Goal: Information Seeking & Learning: Find specific fact

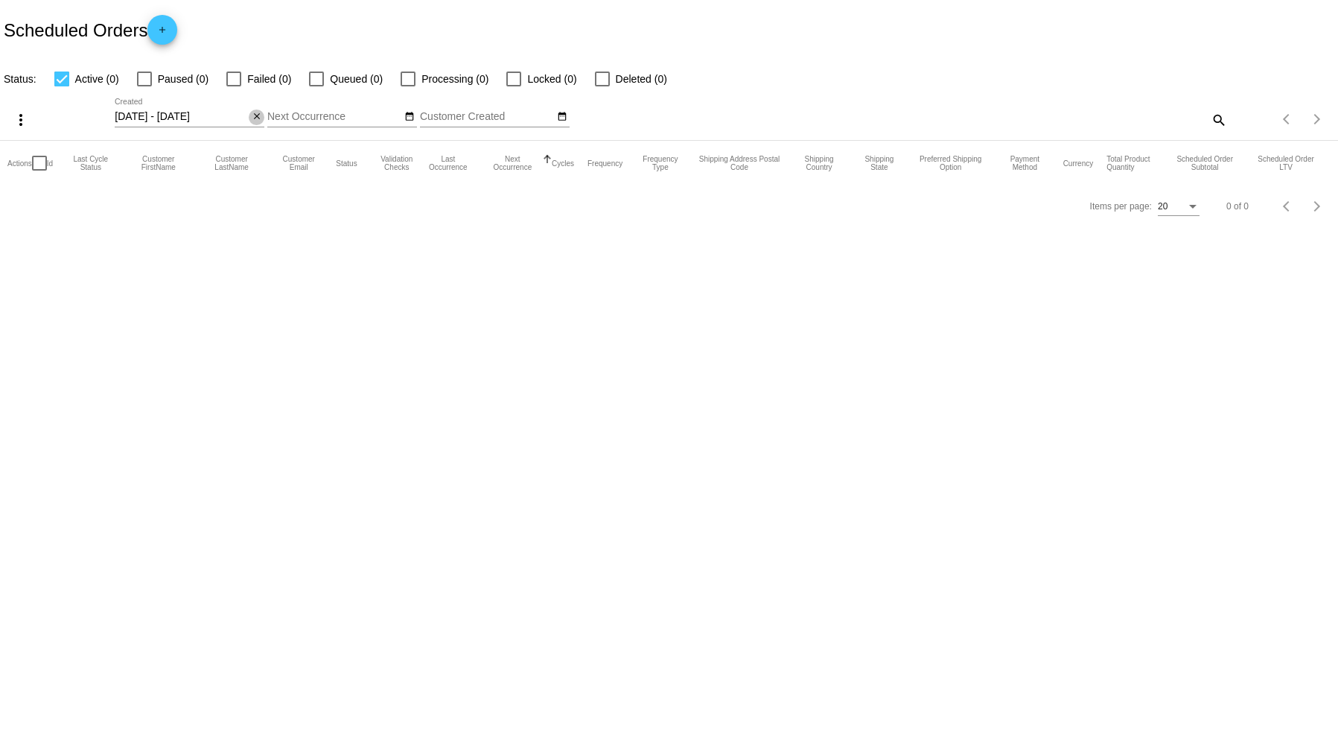
click at [262, 115] on button "close" at bounding box center [257, 117] width 16 height 16
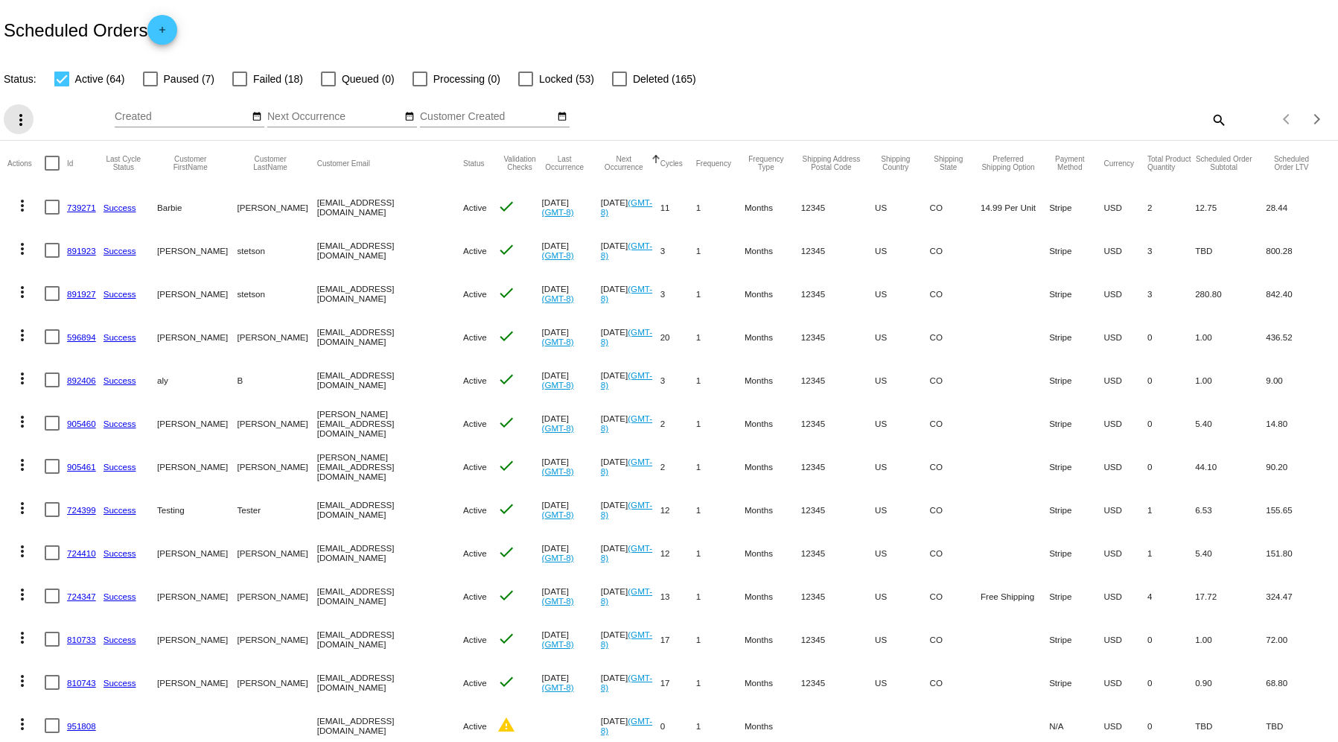
click at [12, 120] on mat-icon "more_vert" at bounding box center [21, 120] width 18 height 18
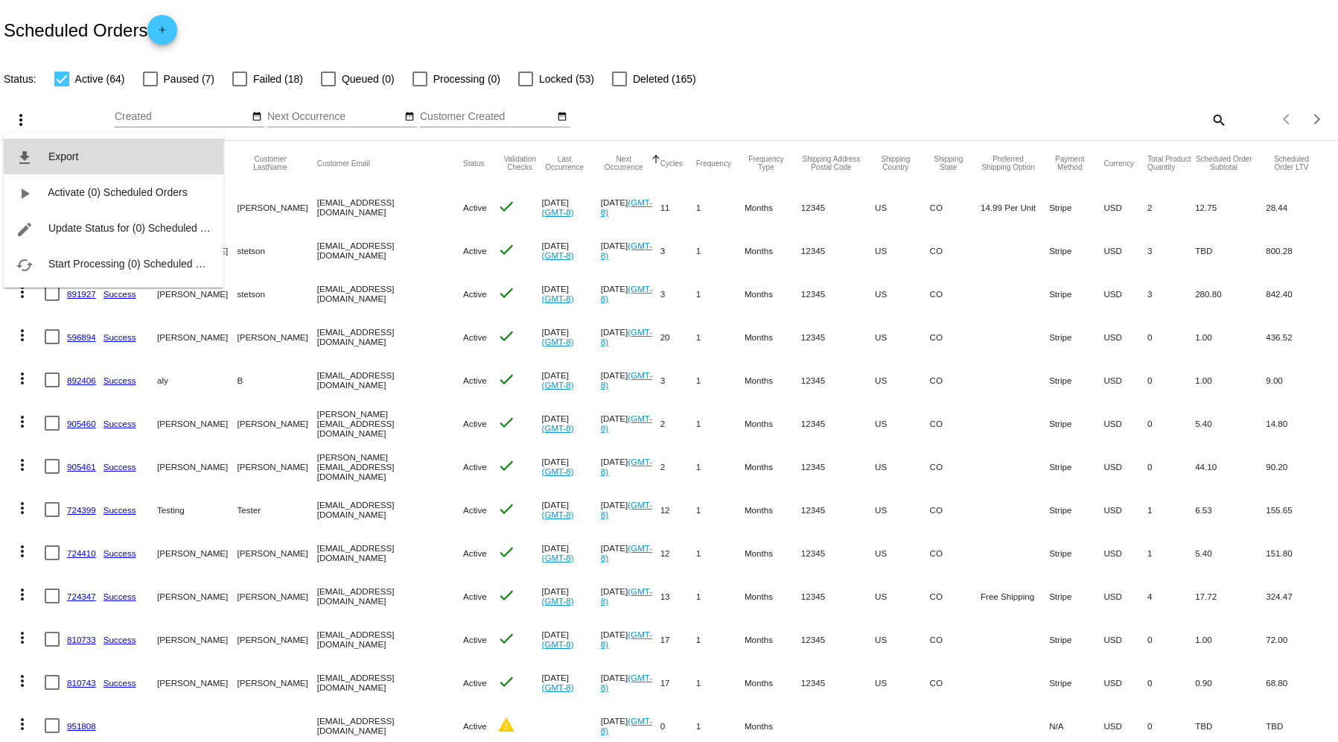
click at [46, 172] on button "file_download Export" at bounding box center [114, 156] width 220 height 36
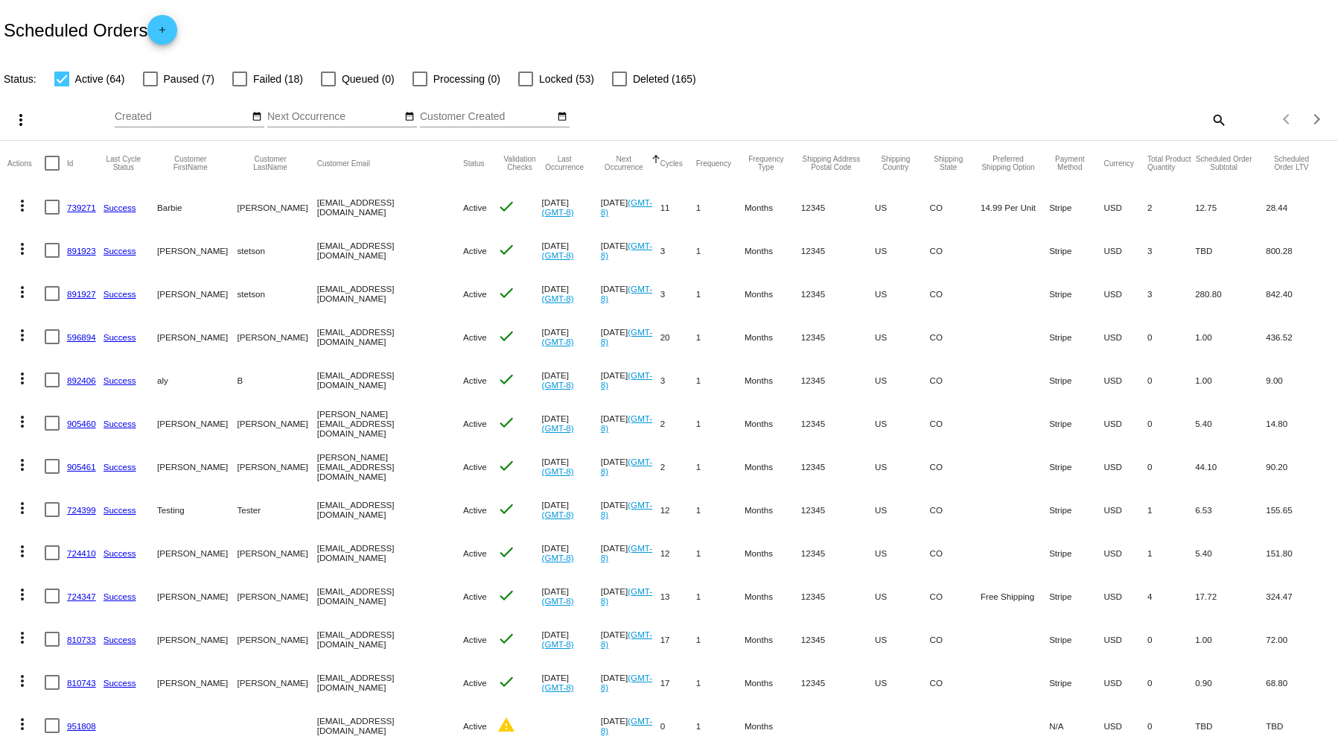
click at [51, 159] on div at bounding box center [52, 163] width 15 height 15
click at [51, 171] on input "checkbox" at bounding box center [51, 171] width 1 height 1
checkbox input "true"
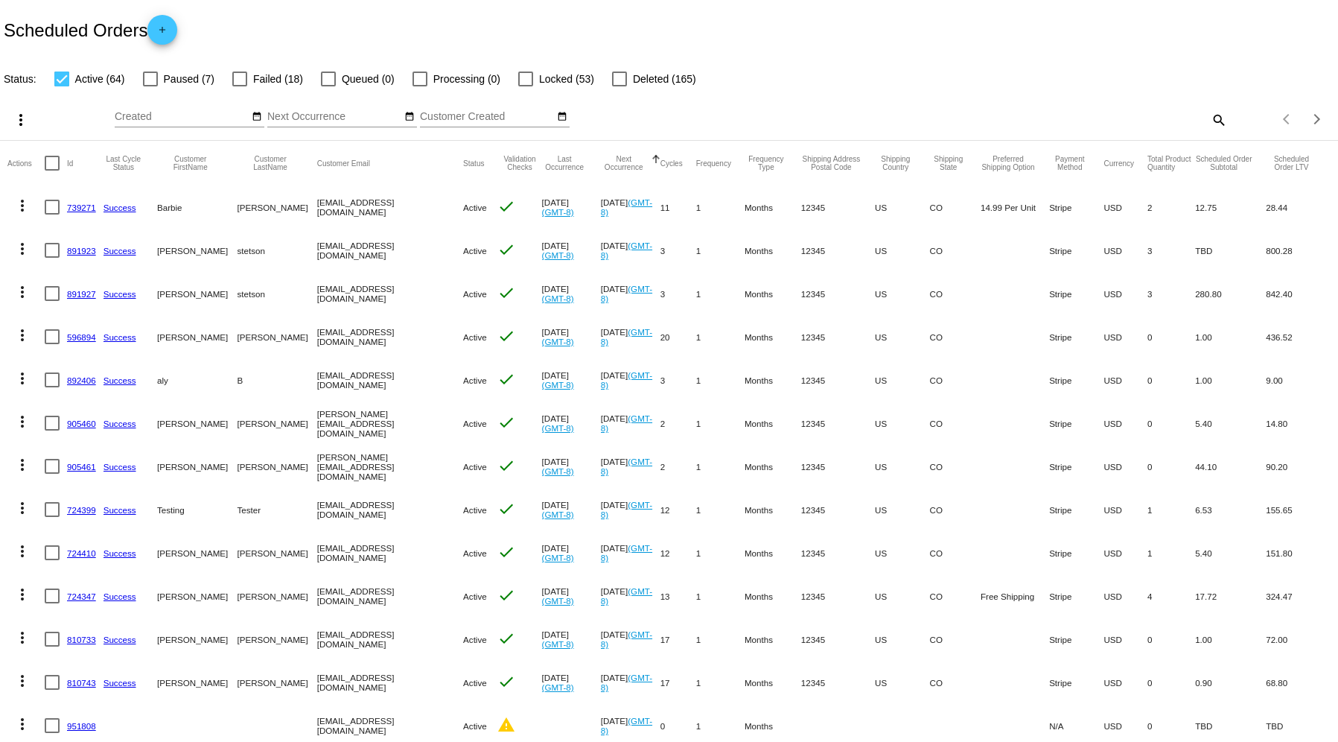
checkbox input "true"
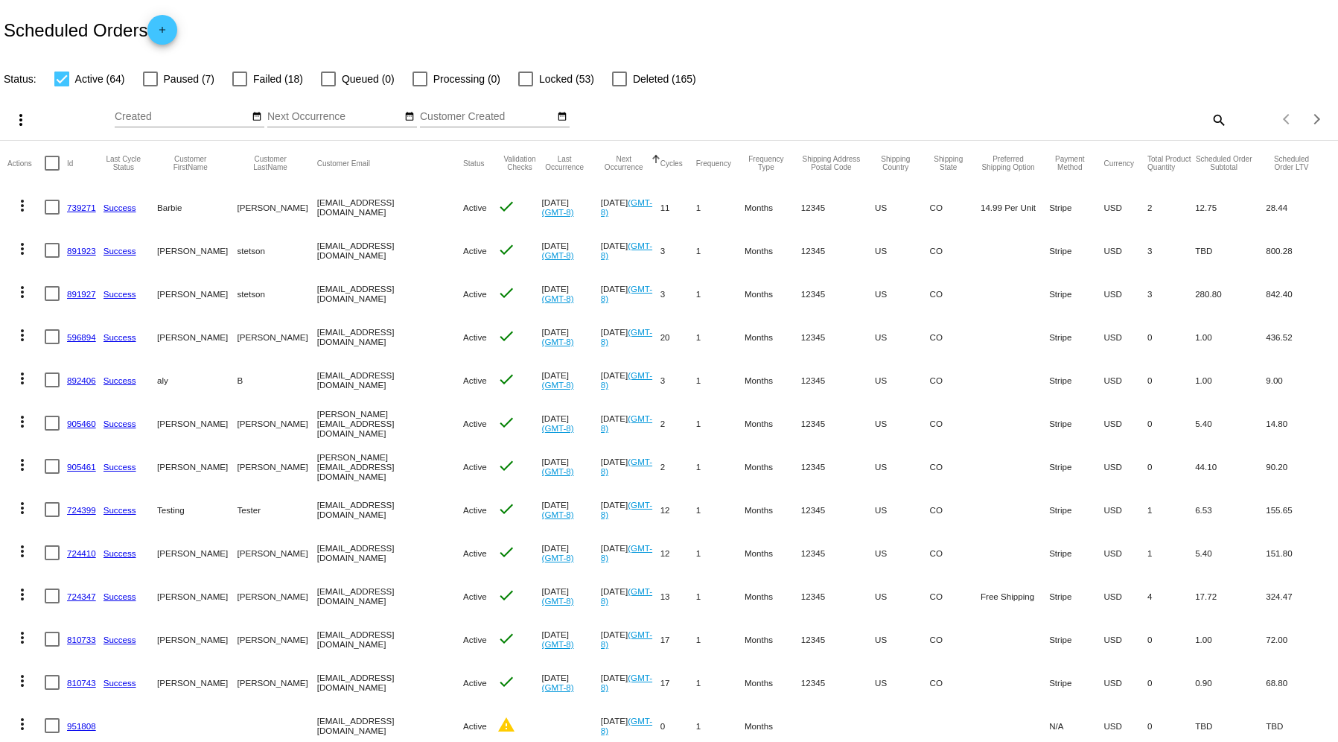
checkbox input "true"
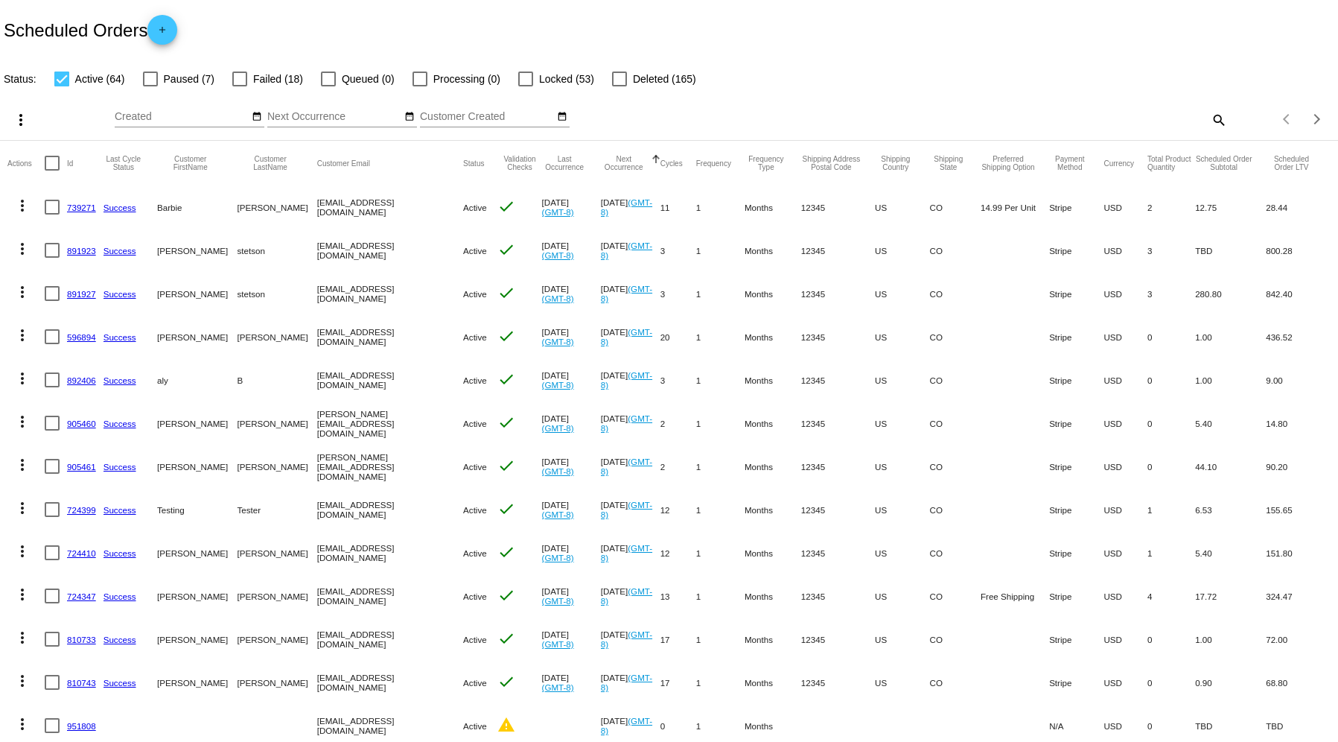
checkbox input "true"
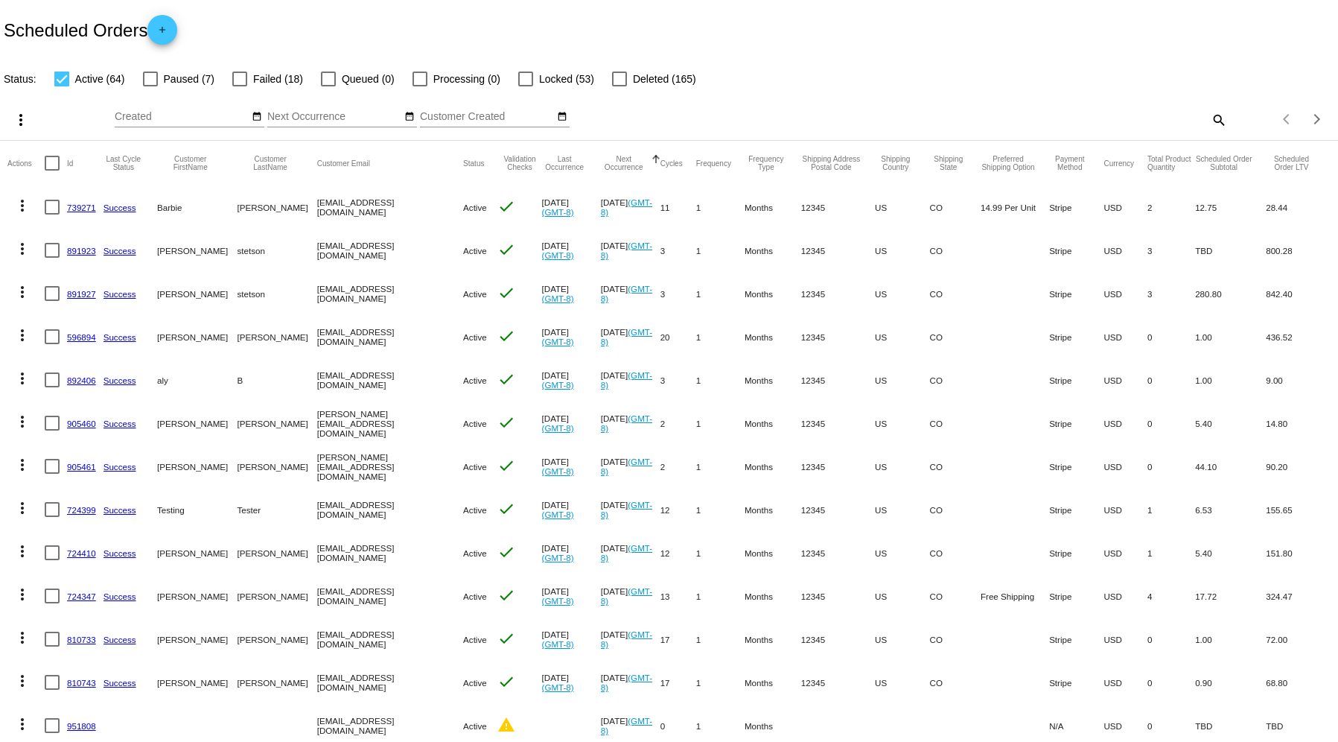
checkbox input "true"
click at [24, 119] on mat-icon "more_vert" at bounding box center [21, 120] width 18 height 18
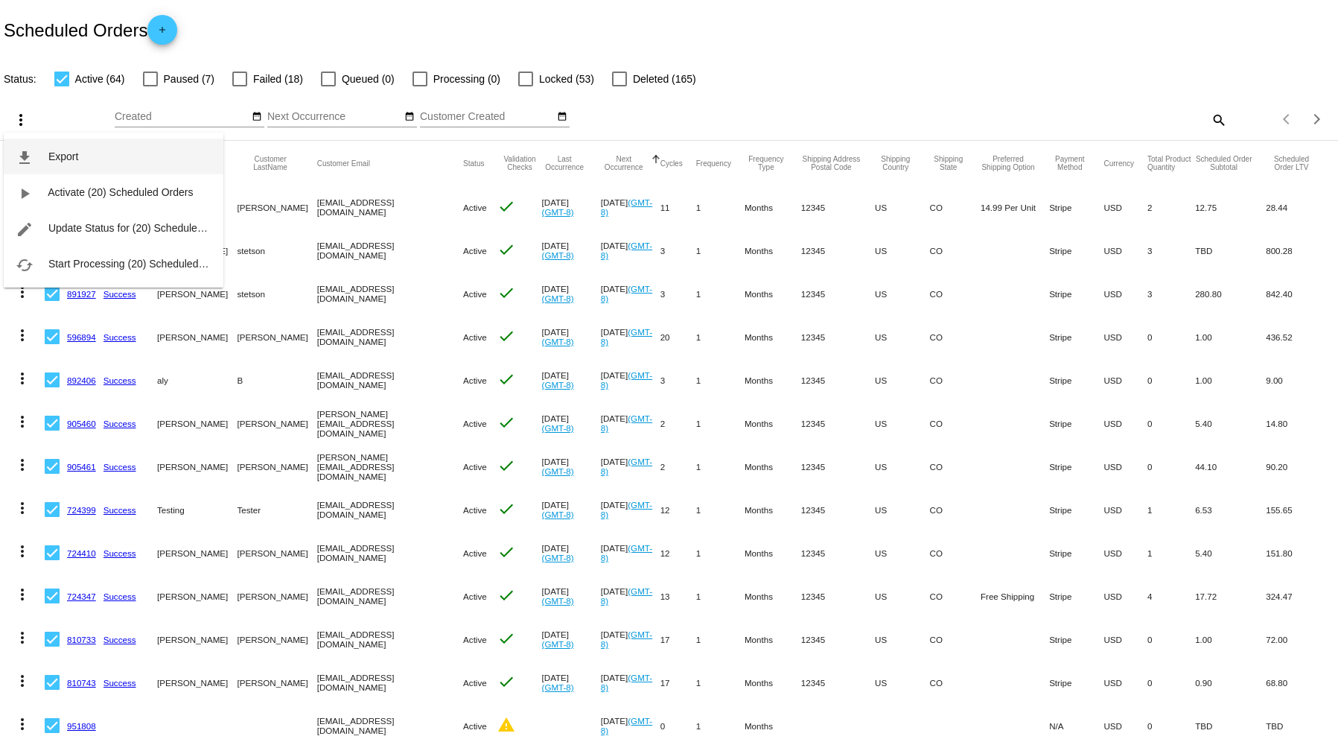
click at [78, 165] on button "file_download Export" at bounding box center [114, 156] width 220 height 36
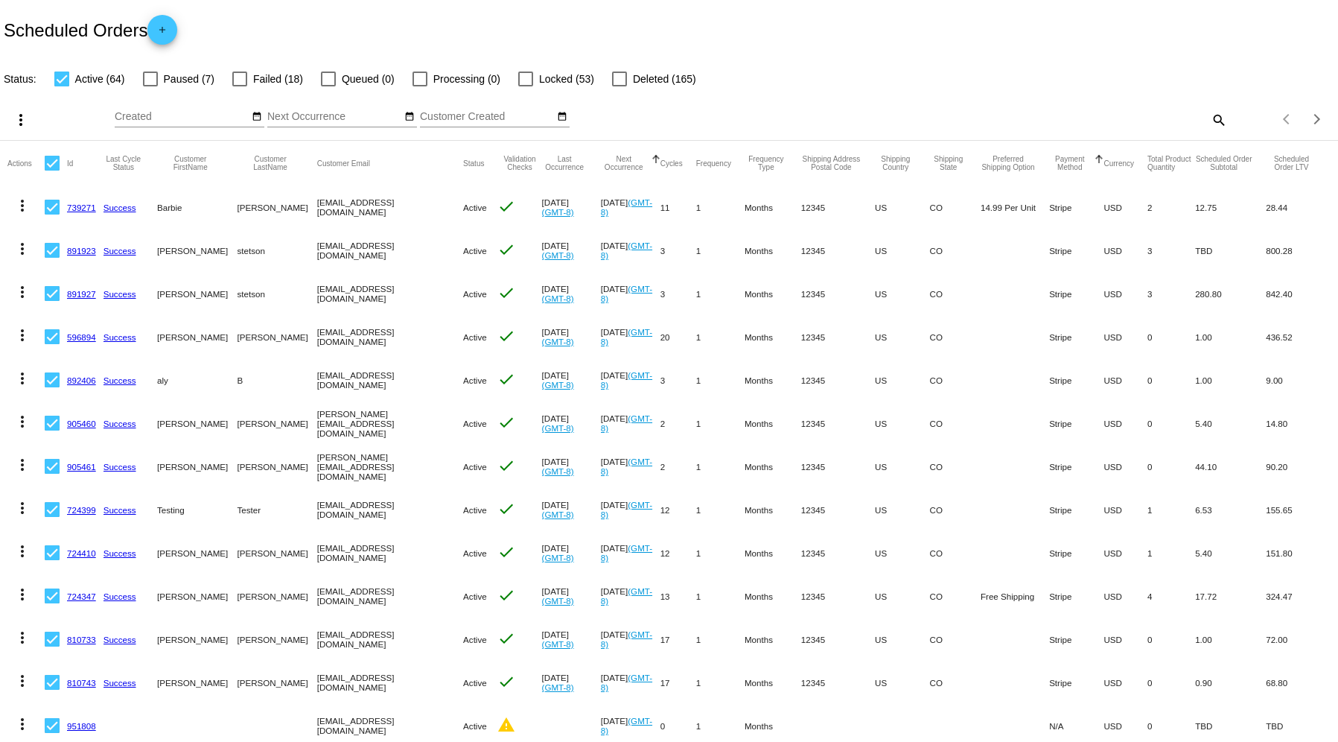
click at [972, 54] on div "Scheduled Orders add" at bounding box center [669, 30] width 1338 height 60
click at [945, 25] on div "Scheduled Orders add" at bounding box center [669, 30] width 1338 height 60
click at [710, 42] on div "Scheduled Orders add" at bounding box center [669, 30] width 1338 height 60
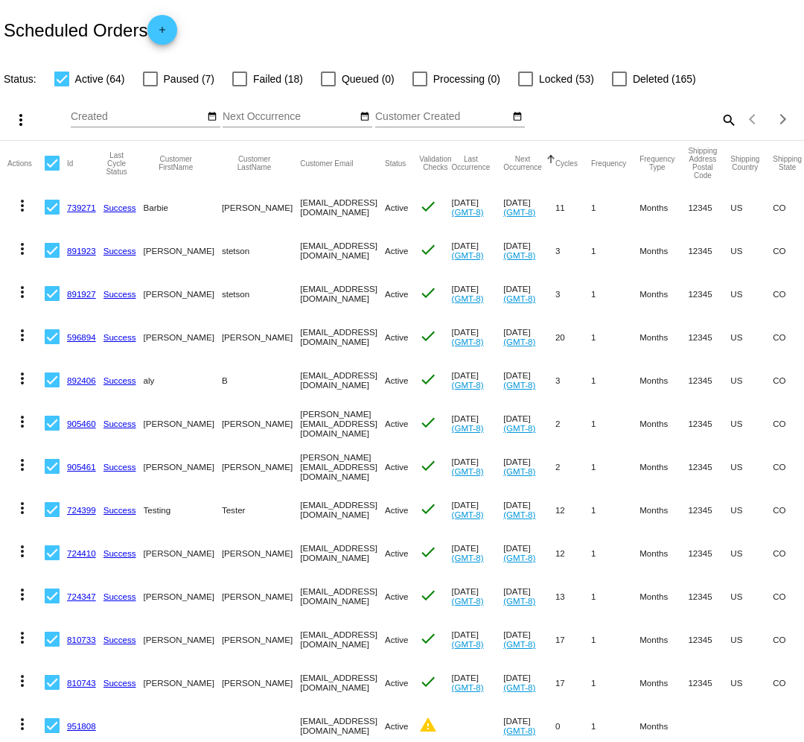
click at [548, 7] on div "Scheduled Orders add" at bounding box center [402, 30] width 804 height 60
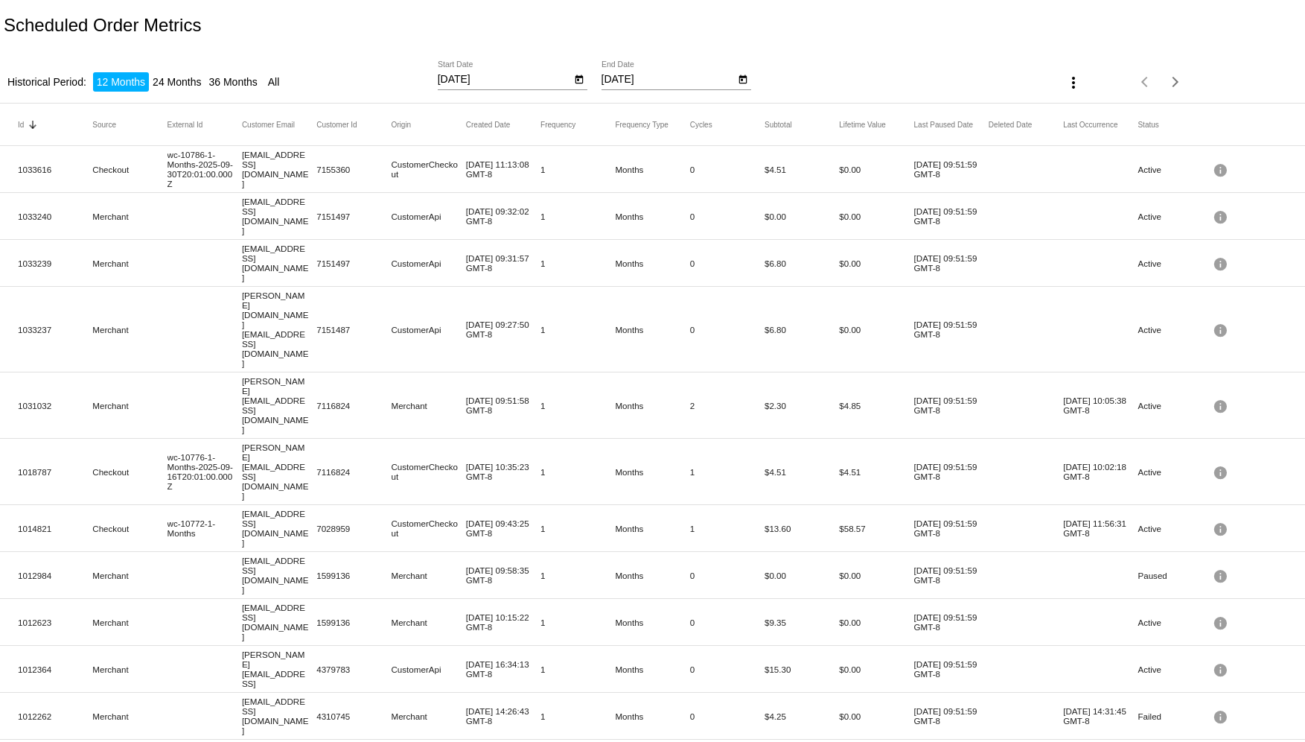
scroll to position [99, 0]
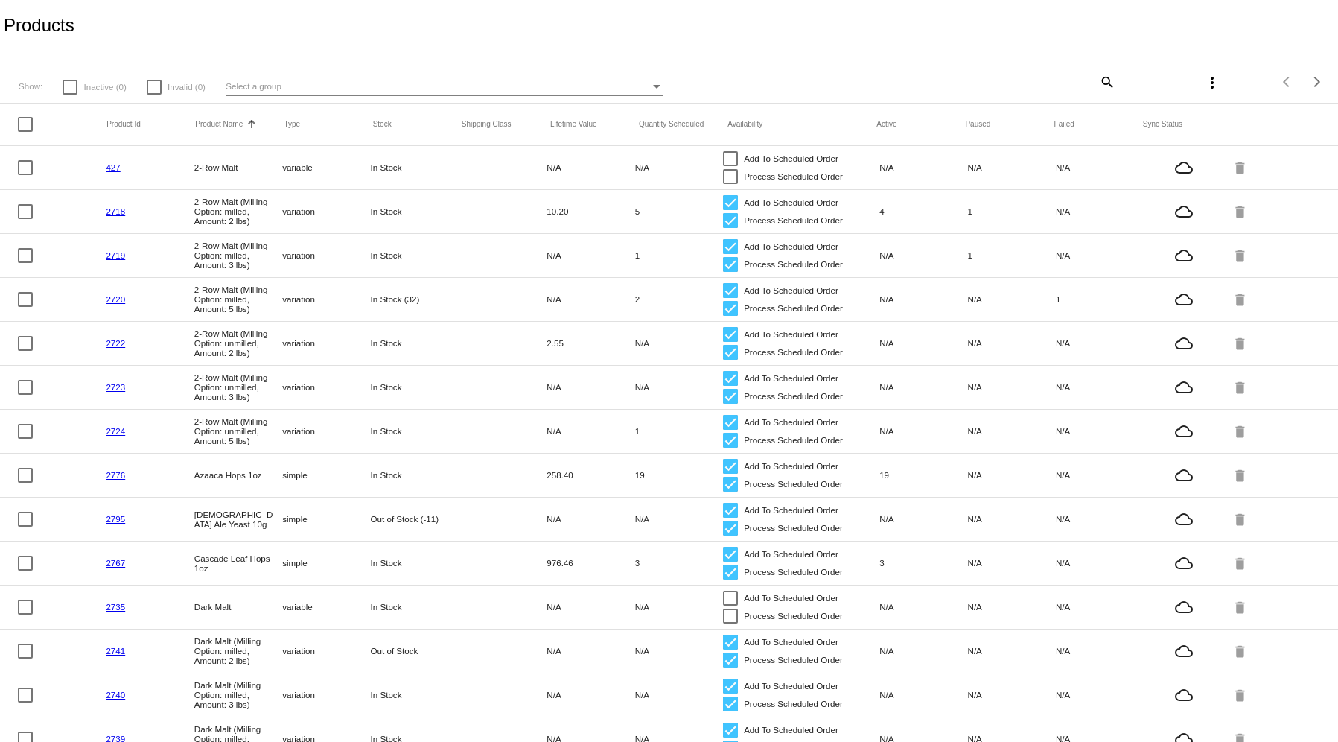
click at [1097, 74] on mat-icon "search" at bounding box center [1106, 81] width 18 height 23
click at [983, 94] on div "Search" at bounding box center [1004, 82] width 223 height 42
click at [989, 85] on input "Search" at bounding box center [1004, 80] width 223 height 12
type input "test"
click at [1097, 84] on mat-icon "search" at bounding box center [1106, 81] width 18 height 23
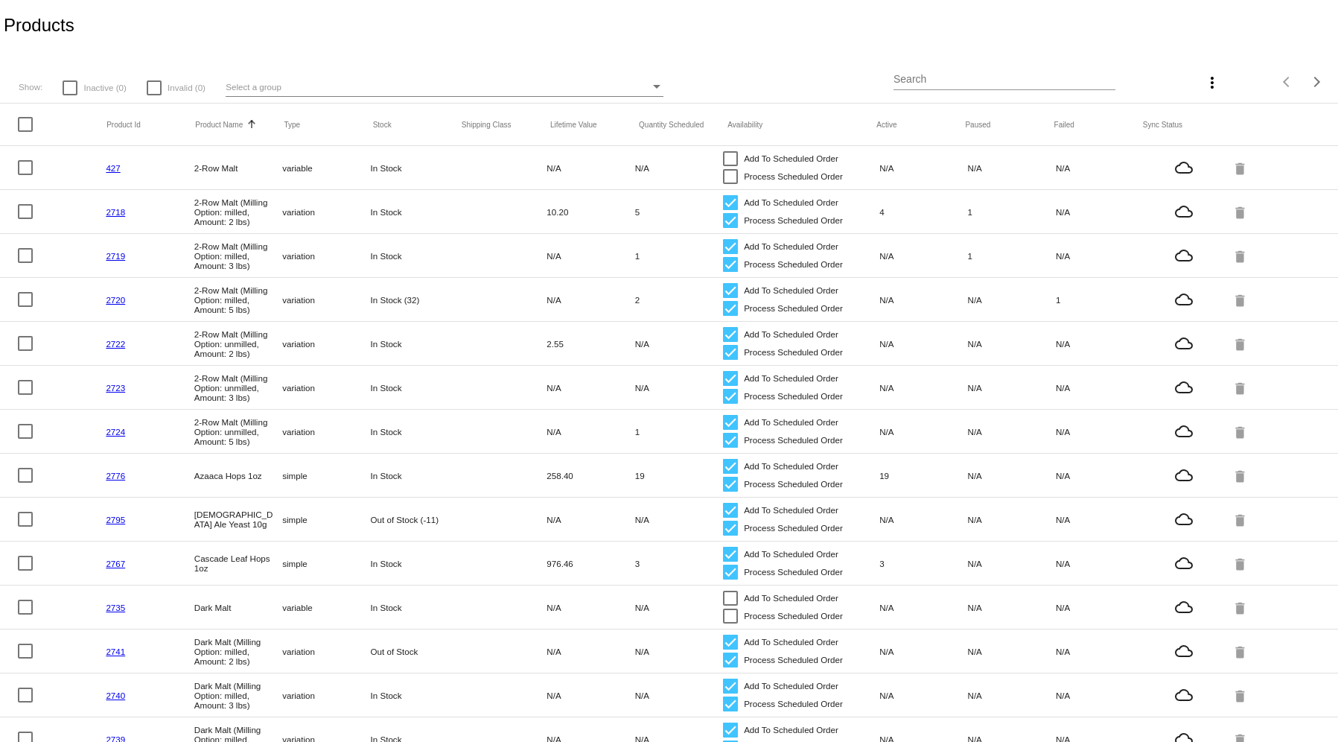
click at [1039, 74] on input "Search" at bounding box center [1004, 80] width 223 height 12
type input "deletion"
click at [99, 81] on span "Inactive (0)" at bounding box center [104, 87] width 42 height 18
click at [70, 95] on input "Inactive (0)" at bounding box center [69, 95] width 1 height 1
checkbox input "true"
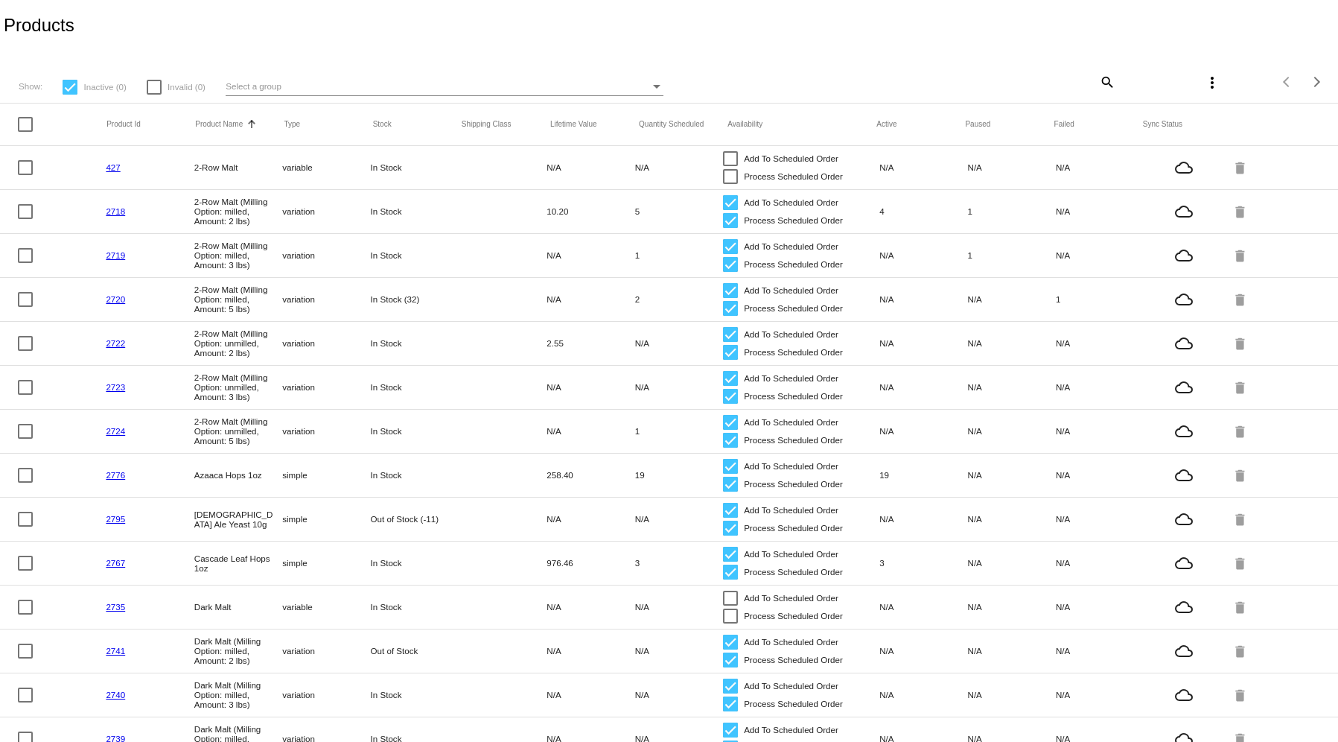
click at [175, 91] on span "Invalid (0)" at bounding box center [187, 87] width 38 height 18
click at [154, 95] on input "Invalid (0)" at bounding box center [153, 95] width 1 height 1
checkbox input "true"
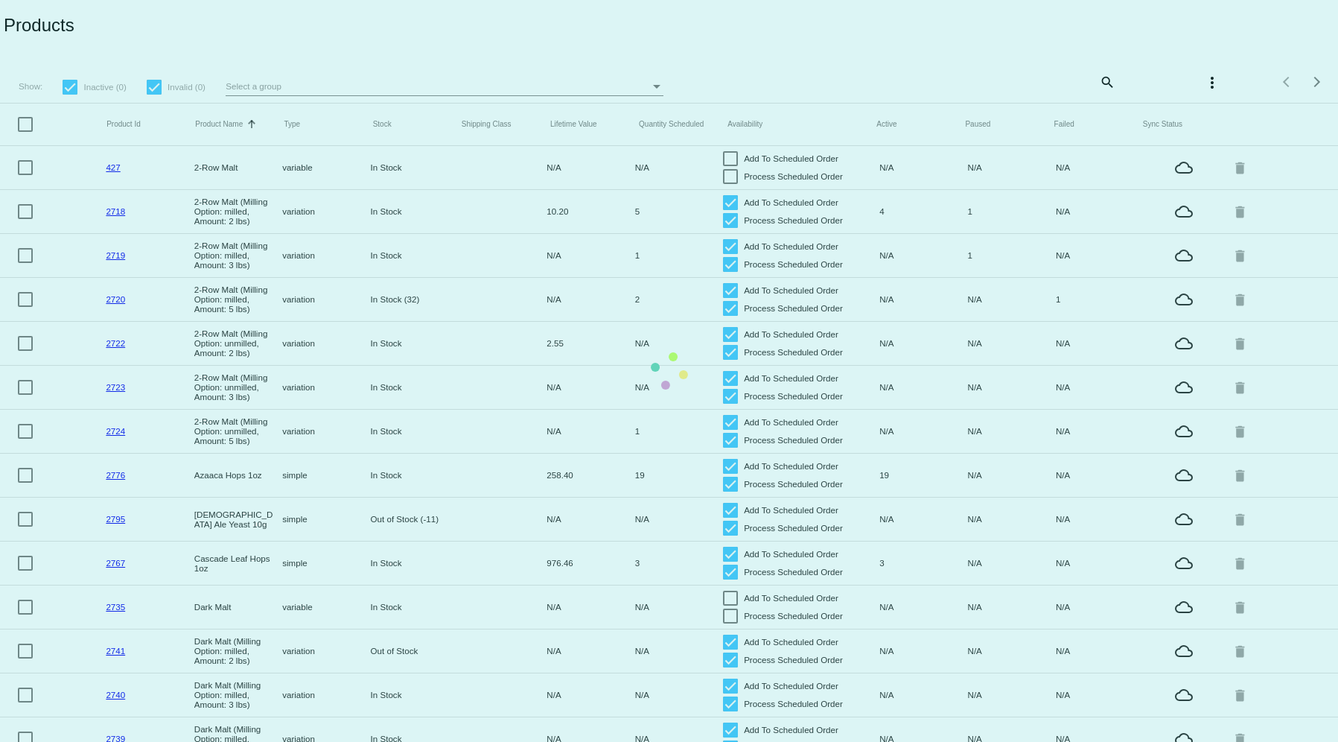
click at [1100, 83] on app-dashboard-products "Products Show: Inactive (0) Invalid (0) Select a group search more_vert Items p…" at bounding box center [669, 533] width 1338 height 1066
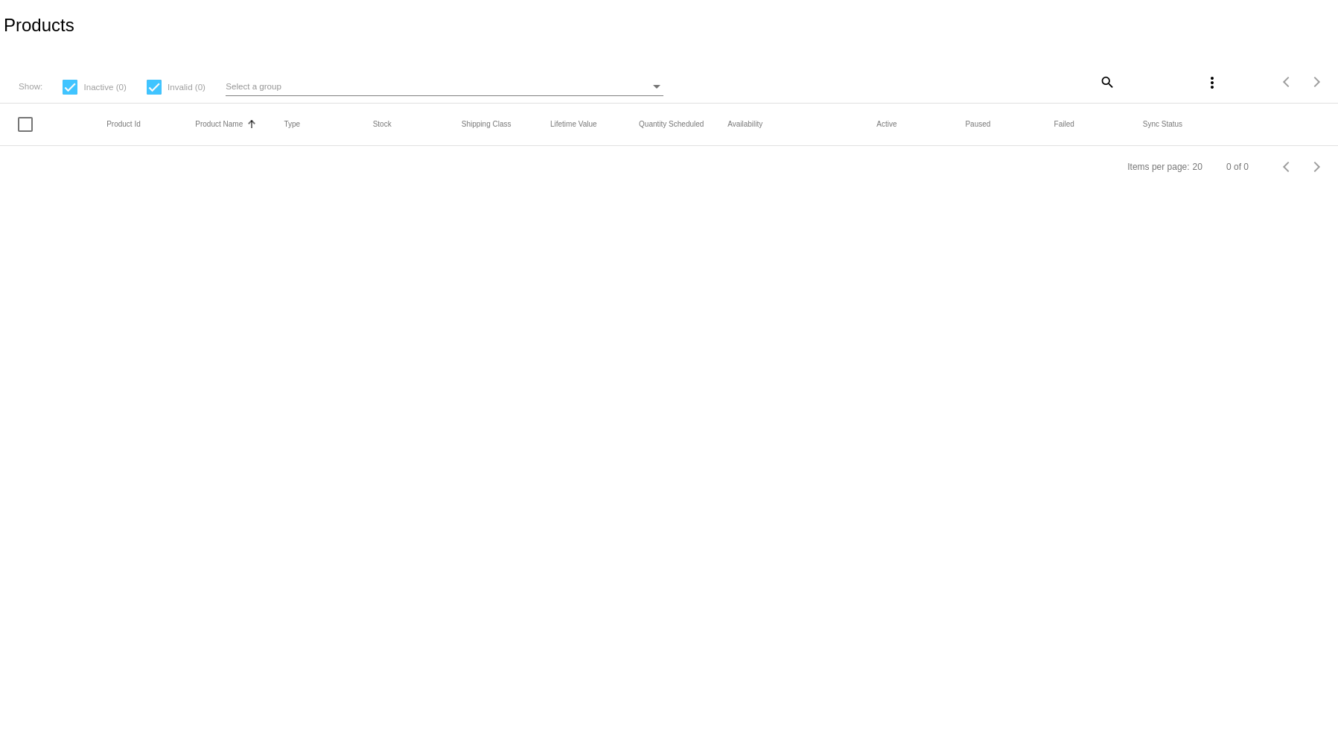
click at [1126, 80] on div "more_vert" at bounding box center [1170, 82] width 111 height 30
click at [1106, 78] on mat-icon "search" at bounding box center [1106, 81] width 18 height 23
click at [984, 63] on div "Search" at bounding box center [1004, 75] width 223 height 29
type input "d"
type input "test"
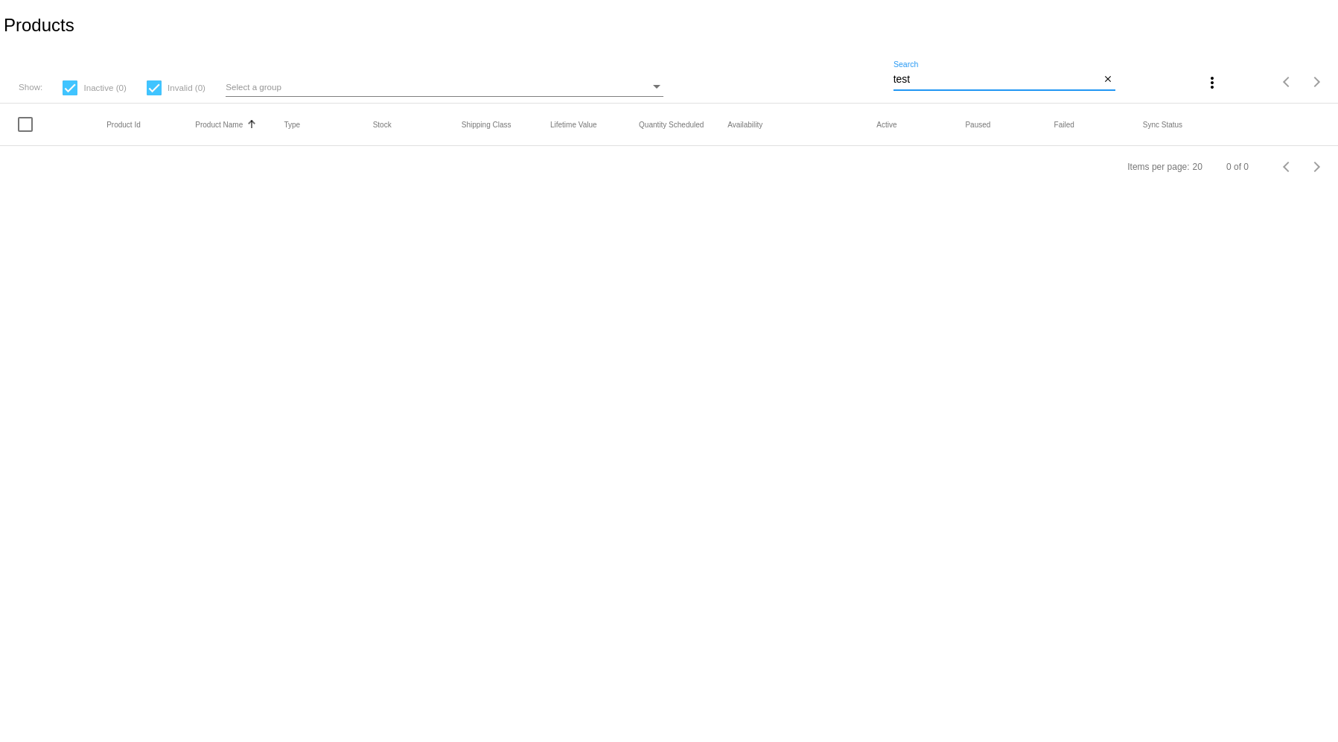
click at [156, 87] on div at bounding box center [154, 87] width 15 height 15
click at [154, 95] on input "Invalid (0)" at bounding box center [153, 95] width 1 height 1
checkbox input "false"
click at [85, 88] on span "Inactive (0)" at bounding box center [104, 88] width 42 height 18
click at [70, 95] on input "Inactive (0)" at bounding box center [69, 95] width 1 height 1
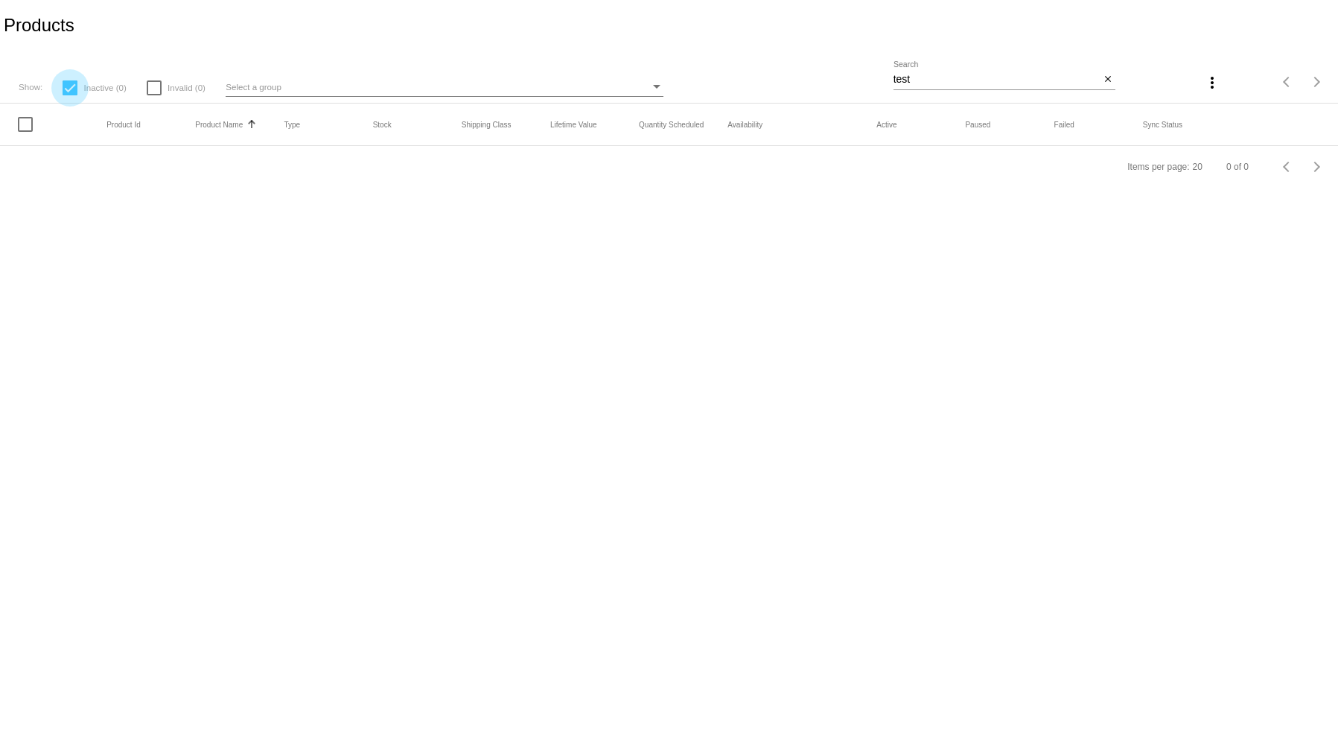
checkbox input "false"
click at [1001, 76] on app-dashboard-products "Products Show: Inactive (0) Invalid (0) Select a group test Search close more_v…" at bounding box center [669, 94] width 1338 height 188
click at [957, 78] on input "test" at bounding box center [996, 80] width 207 height 12
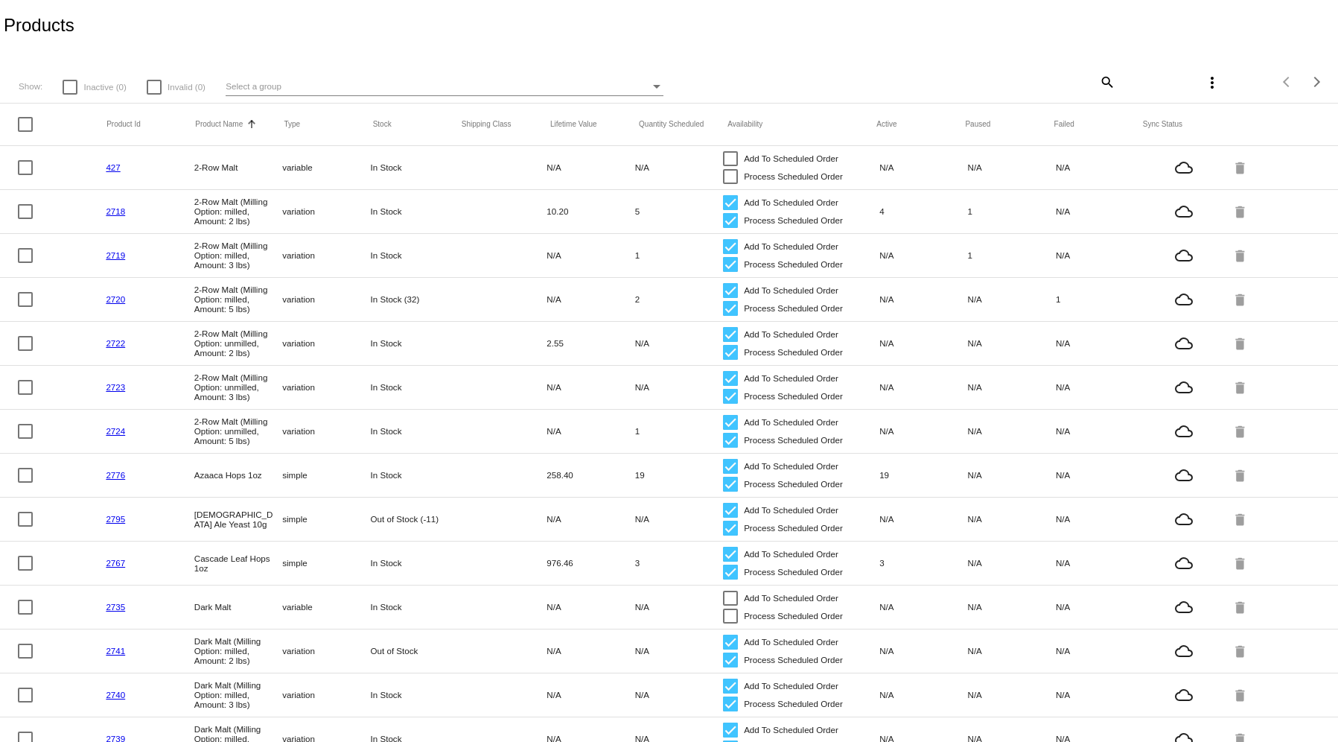
click at [1097, 81] on mat-icon "search" at bounding box center [1106, 81] width 18 height 23
click at [912, 82] on input "Search" at bounding box center [1004, 80] width 223 height 12
type input "shirt"
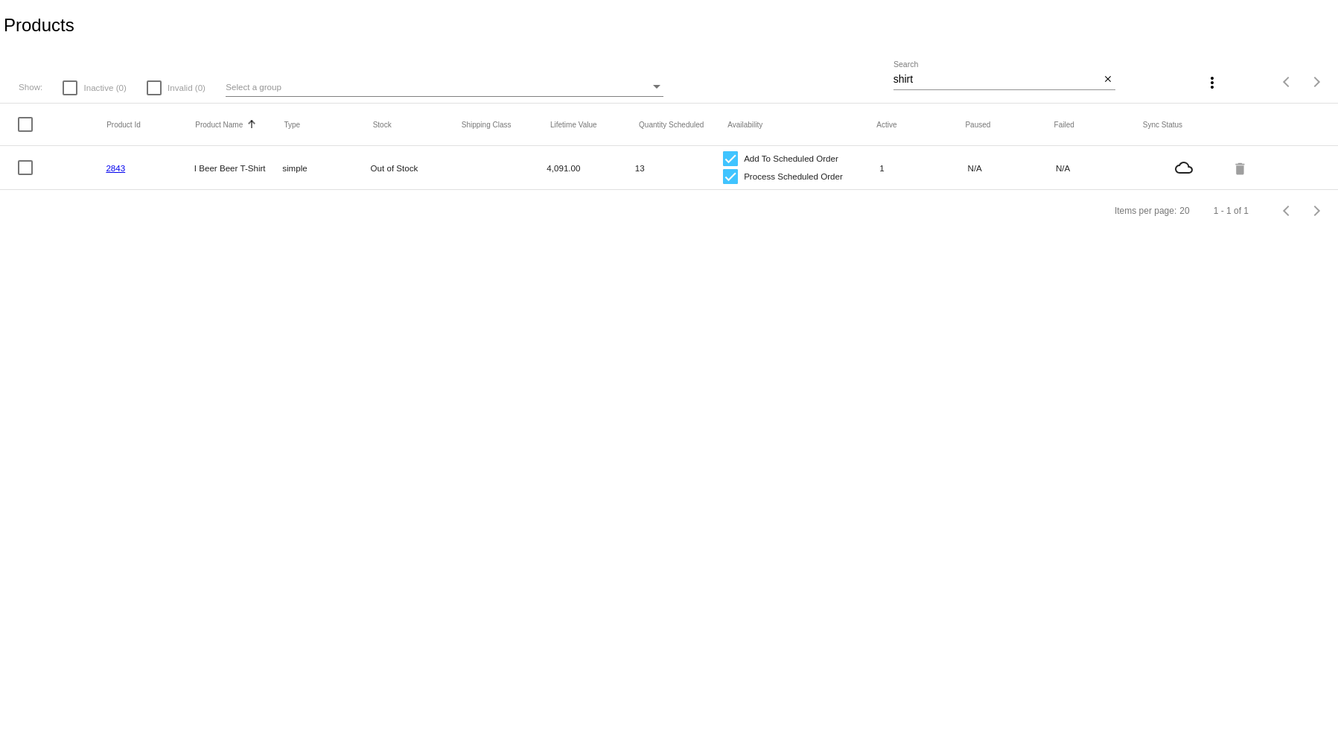
click at [112, 166] on link "2843" at bounding box center [115, 168] width 19 height 10
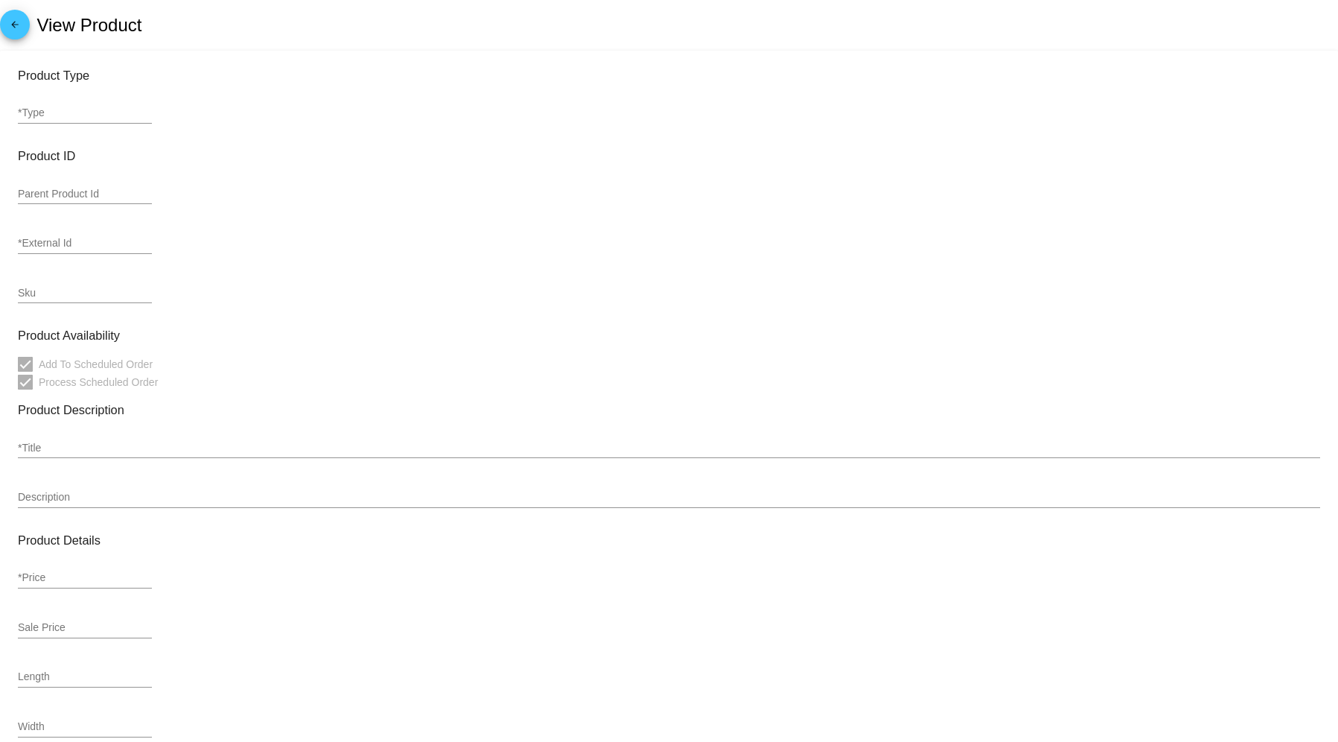
type input "simple"
type input "2843"
type input "I Beer Beer T-Shirt"
type input "0"
type input "Inch"
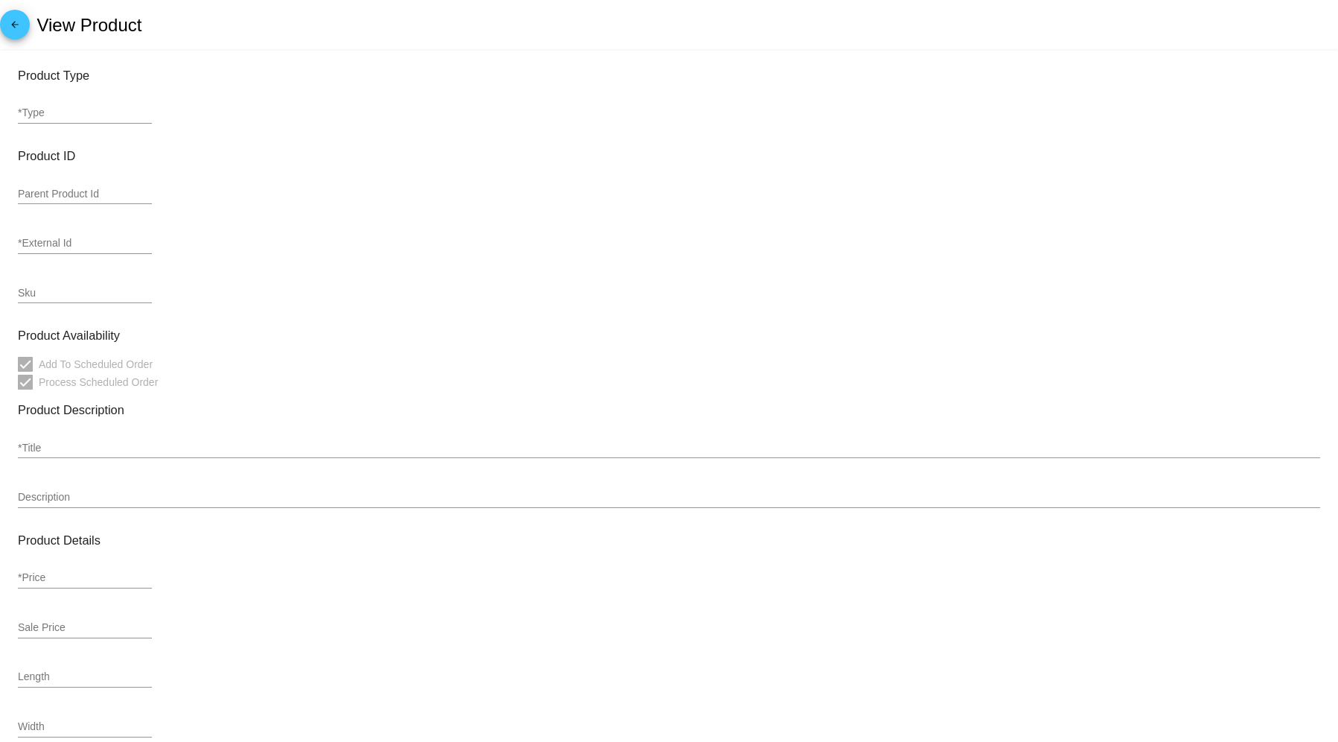
type input "Pound"
type input "Out of Stock"
click at [15, 31] on mat-icon "arrow_back" at bounding box center [15, 28] width 18 height 18
